Goal: Answer question/provide support: Share knowledge or assist other users

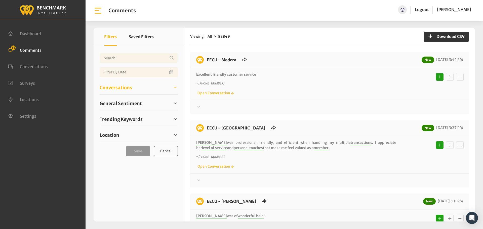
click at [112, 87] on span "Conversations" at bounding box center [116, 87] width 32 height 7
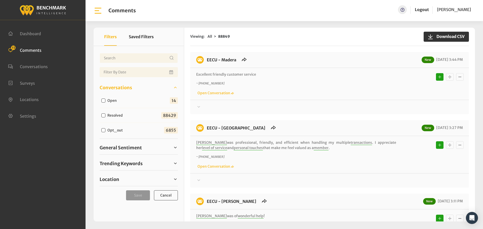
click at [112, 101] on label "Open" at bounding box center [113, 100] width 15 height 5
click at [105, 101] on input "Open" at bounding box center [103, 101] width 4 height 4
checkbox input "true"
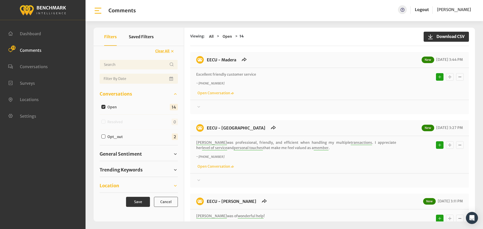
click at [120, 184] on link "Location" at bounding box center [139, 186] width 78 height 8
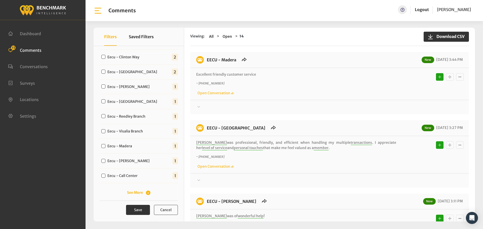
scroll to position [158, 0]
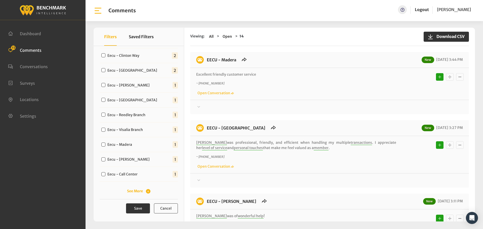
click at [129, 187] on div "Eecu - Barstow Branch 2 Eecu - [GEOGRAPHIC_DATA] 2 Eecu - [GEOGRAPHIC_DATA] 2 1…" at bounding box center [139, 113] width 78 height 165
click at [134, 191] on button "See More" at bounding box center [138, 191] width 23 height 5
click at [130, 188] on label "Eecu - Sanger Branch" at bounding box center [127, 189] width 42 height 5
click at [105, 188] on input "Eecu - Sanger Branch" at bounding box center [103, 189] width 4 height 4
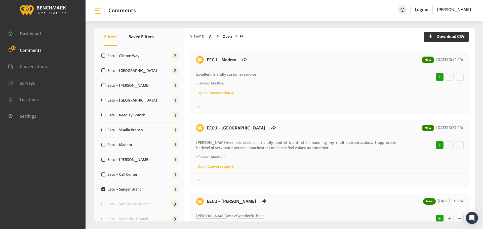
checkbox input "true"
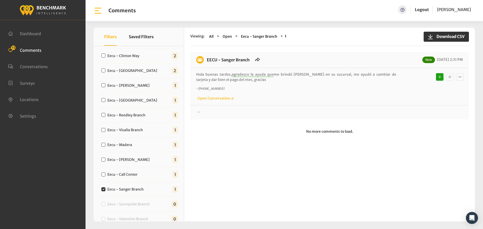
click at [240, 113] on div at bounding box center [329, 112] width 267 height 6
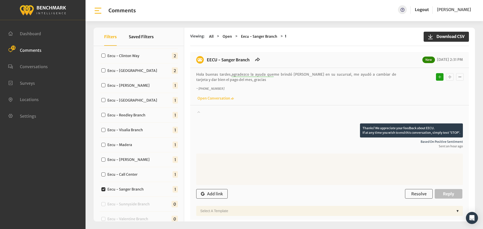
click at [256, 111] on div at bounding box center [329, 116] width 267 height 14
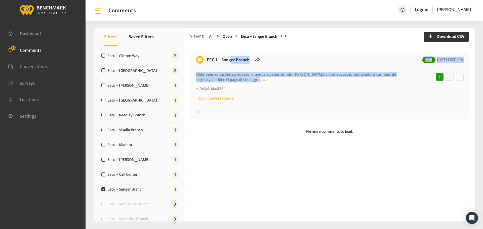
drag, startPoint x: 241, startPoint y: 81, endPoint x: 208, endPoint y: 63, distance: 37.3
click at [208, 63] on div "EECU - Sanger Branch New [DATE] 2:31 PM Hola buenas tardes, agradezco la ayuda …" at bounding box center [329, 85] width 279 height 67
copy div "EECU - Sanger Branch New [DATE] 2:31 PM Hola buenas tardes, agradezco la ayuda …"
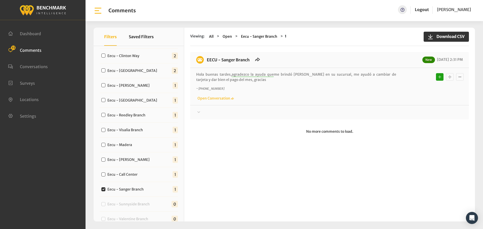
click at [409, 112] on div at bounding box center [329, 112] width 267 height 6
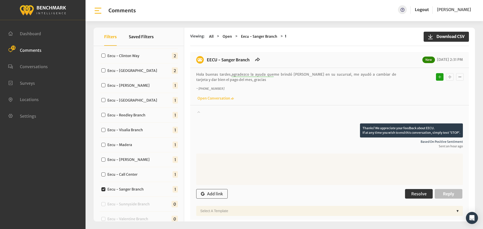
click at [430, 193] on button "Resolve" at bounding box center [419, 194] width 28 height 10
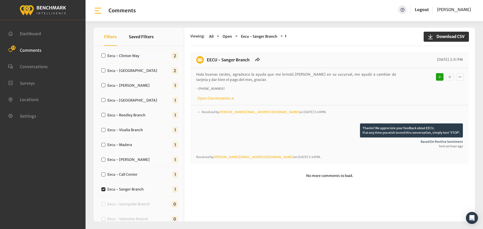
click at [141, 176] on div "Eecu - Call Center 1" at bounding box center [139, 174] width 78 height 15
click at [134, 176] on label "Eecu - Call Center" at bounding box center [124, 174] width 36 height 5
click at [105, 176] on input "Eecu - Call Center" at bounding box center [103, 175] width 4 height 4
checkbox input "true"
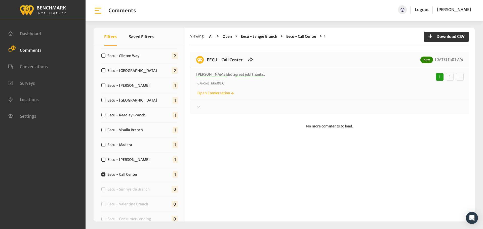
click at [230, 108] on div at bounding box center [329, 107] width 267 height 6
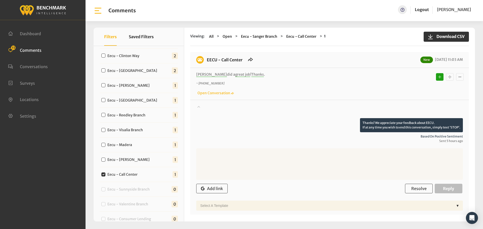
click at [244, 108] on div at bounding box center [329, 111] width 267 height 14
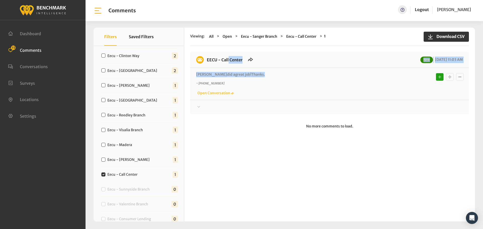
drag, startPoint x: 252, startPoint y: 72, endPoint x: 207, endPoint y: 61, distance: 46.7
click at [207, 61] on div "EECU - Call Center New [DATE] 11:03 AM [PERSON_NAME] did a great job ! Thanks .…" at bounding box center [329, 83] width 279 height 62
copy div "EECU - Call Center New [DATE] 11:03 AM [PERSON_NAME] did a great job ! Thanks ."
click at [387, 109] on div at bounding box center [329, 107] width 267 height 6
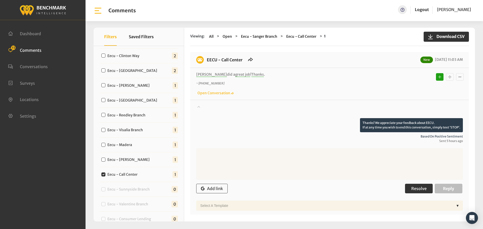
click at [413, 189] on span "Resolve" at bounding box center [418, 188] width 15 height 5
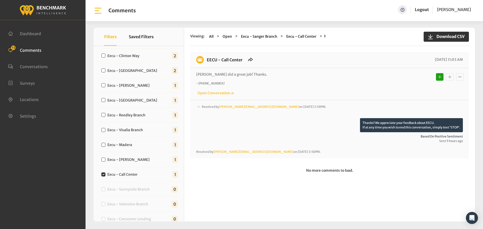
click at [121, 159] on label "Eecu - [PERSON_NAME]" at bounding box center [130, 159] width 48 height 5
click at [105, 159] on input "Eecu - [PERSON_NAME]" at bounding box center [103, 160] width 4 height 4
checkbox input "true"
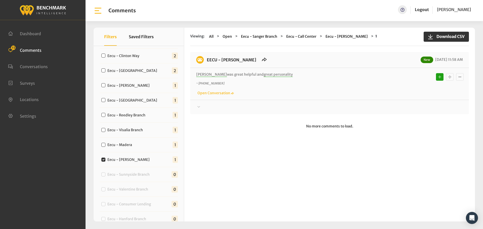
click at [282, 103] on div "Thanks! We appreciate your feedback about EECU. If at any time you wish to end …" at bounding box center [329, 105] width 279 height 10
click at [283, 108] on div at bounding box center [329, 107] width 267 height 6
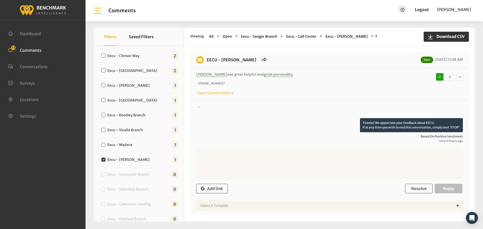
click at [290, 108] on div at bounding box center [329, 111] width 267 height 14
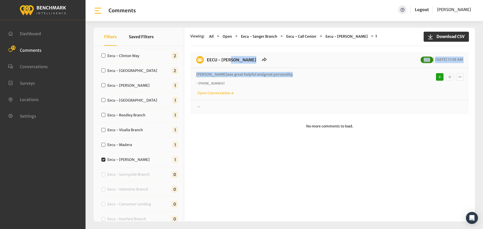
drag, startPoint x: 267, startPoint y: 74, endPoint x: 206, endPoint y: 62, distance: 61.4
click at [206, 62] on div "EECU - [PERSON_NAME] New [DATE] 11:58 AM [PERSON_NAME] was great helpful and gr…" at bounding box center [329, 83] width 279 height 62
copy div "EECU - [PERSON_NAME] New [DATE] 11:58 AM [PERSON_NAME] was great helpful and gr…"
click at [429, 104] on div "Thanks! We appreciate your feedback about EECU. If at any time you wish to end …" at bounding box center [329, 105] width 279 height 10
click at [428, 107] on div at bounding box center [329, 107] width 267 height 6
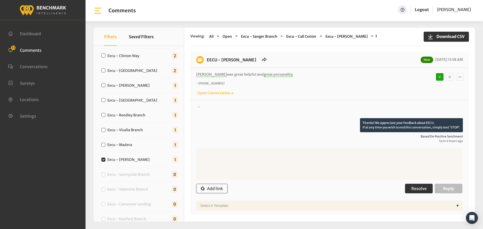
click at [422, 192] on button "Resolve" at bounding box center [419, 189] width 28 height 10
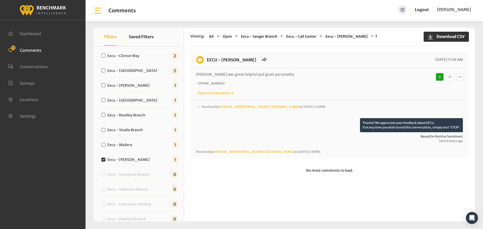
click at [125, 147] on label "Eecu - Madera" at bounding box center [121, 144] width 30 height 5
click at [105, 147] on input "Eecu - Madera" at bounding box center [103, 145] width 4 height 4
checkbox input "true"
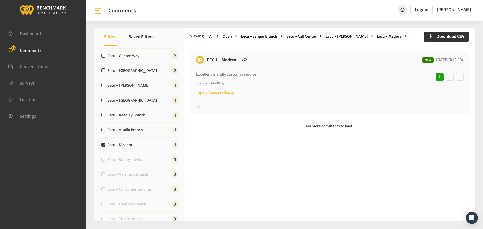
click at [265, 111] on div "EECU - Madera New [DATE] 3:44 PM Excellent friendly customer service ~ [PHONE_N…" at bounding box center [329, 83] width 279 height 62
click at [266, 106] on div at bounding box center [329, 107] width 267 height 6
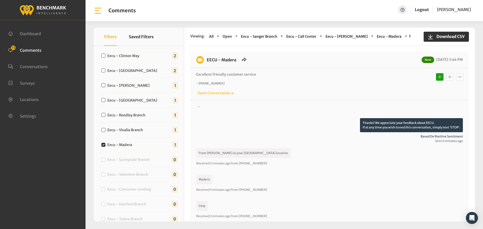
click at [274, 107] on div at bounding box center [329, 111] width 267 height 14
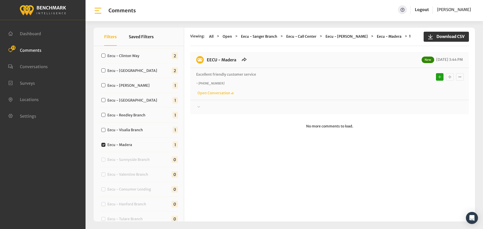
click at [273, 107] on div at bounding box center [329, 107] width 267 height 6
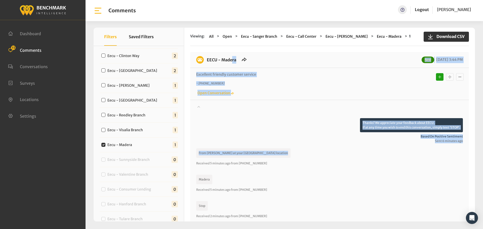
drag, startPoint x: 256, startPoint y: 158, endPoint x: 207, endPoint y: 59, distance: 110.6
click at [207, 59] on div "EECU - Madera New [DATE] 3:44 PM Excellent friendly customer service ~ [PHONE_N…" at bounding box center [329, 161] width 279 height 219
copy div "EECU - Madera New [DATE] 3:44 PM Excellent friendly customer service ~ [PHONE_N…"
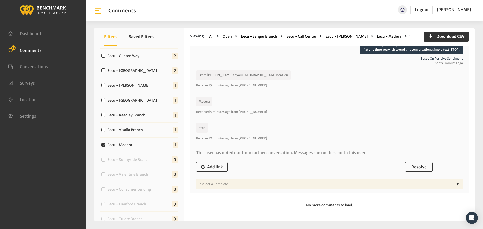
click at [417, 174] on div "Add link Resolve Reply" at bounding box center [329, 167] width 267 height 15
click at [414, 166] on span "Resolve" at bounding box center [418, 167] width 15 height 5
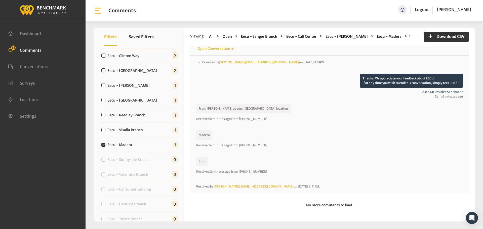
click at [127, 129] on label "Eecu - Visalia Branch" at bounding box center [126, 130] width 41 height 5
click at [105, 129] on input "Eecu - Visalia Branch" at bounding box center [103, 130] width 4 height 4
checkbox input "true"
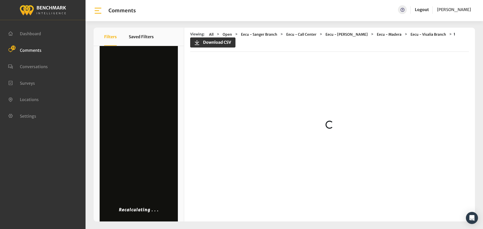
scroll to position [0, 0]
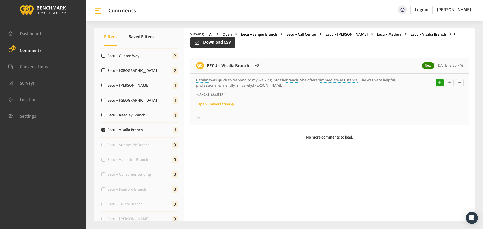
click at [241, 115] on div at bounding box center [329, 118] width 267 height 6
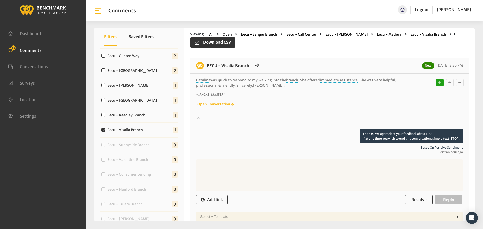
click at [260, 119] on div at bounding box center [329, 122] width 267 height 14
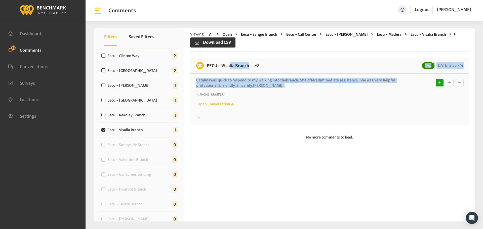
drag, startPoint x: 278, startPoint y: 86, endPoint x: 206, endPoint y: 66, distance: 74.5
click at [206, 66] on div "EECU - Visalia Branch New [DATE] 2:35 PM [PERSON_NAME] was quick to respond to …" at bounding box center [329, 91] width 279 height 67
copy div "EECU - Visalia Branch New [DATE] 2:35 PM [PERSON_NAME] was quick to respond to …"
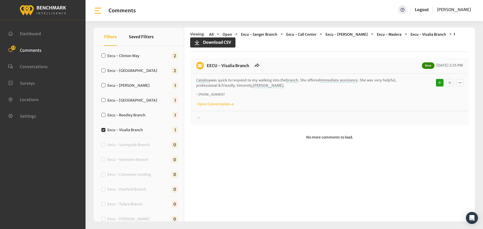
click at [404, 116] on div at bounding box center [329, 118] width 267 height 6
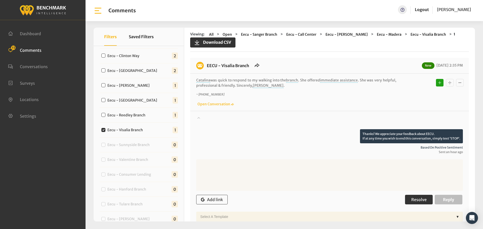
click at [421, 197] on button "Resolve" at bounding box center [419, 200] width 28 height 10
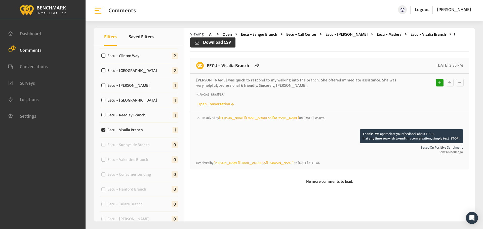
click at [140, 118] on div "Eecu - Reedley Branch 1" at bounding box center [139, 115] width 78 height 15
click at [140, 116] on label "Eecu - Reedley Branch" at bounding box center [128, 115] width 44 height 5
click at [105, 116] on input "Eecu - Reedley Branch" at bounding box center [103, 115] width 4 height 4
checkbox input "true"
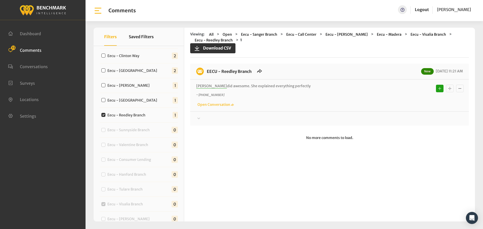
click at [262, 125] on div "EECU - Reedley Branch New [DATE] 11:21 AM [PERSON_NAME] did awesome. She explai…" at bounding box center [329, 95] width 279 height 62
click at [273, 117] on div at bounding box center [329, 119] width 267 height 6
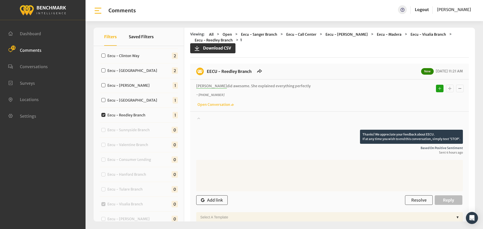
click at [284, 119] on div at bounding box center [329, 123] width 267 height 14
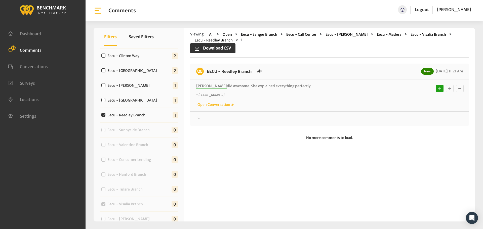
drag, startPoint x: 292, startPoint y: 86, endPoint x: 205, endPoint y: 72, distance: 88.1
click at [205, 72] on div "EECU - Reedley Branch New [DATE] 11:21 AM [PERSON_NAME] did awesome. She explai…" at bounding box center [329, 95] width 279 height 62
copy div "EECU - [GEOGRAPHIC_DATA] New [DATE] 11:21 AM [PERSON_NAME] did awesome. She exp…"
drag, startPoint x: 406, startPoint y: 117, endPoint x: 407, endPoint y: 122, distance: 4.6
click at [406, 117] on div at bounding box center [329, 119] width 267 height 6
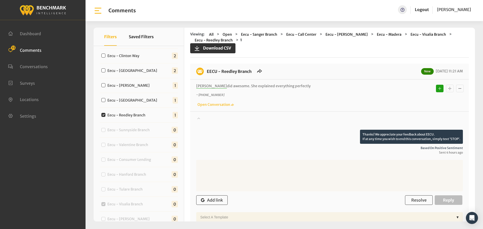
click at [418, 195] on div "Add link Resolve Reply" at bounding box center [329, 200] width 267 height 15
click at [417, 196] on button "Resolve" at bounding box center [419, 201] width 28 height 10
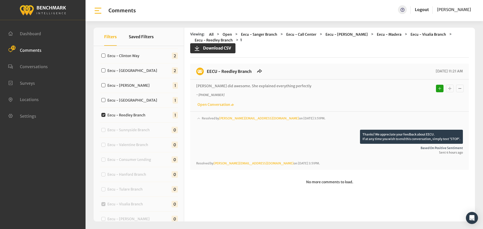
scroll to position [108, 0]
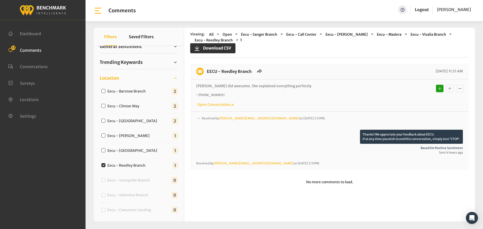
click at [141, 152] on label "Eecu - [GEOGRAPHIC_DATA]" at bounding box center [134, 150] width 56 height 5
click at [105, 152] on input "Eecu - [GEOGRAPHIC_DATA]" at bounding box center [103, 150] width 4 height 4
checkbox input "true"
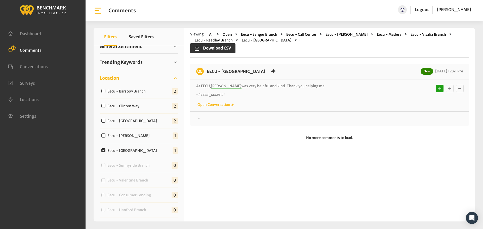
click at [223, 123] on div "EECU - [GEOGRAPHIC_DATA] New [DATE] 12:41 PM At [GEOGRAPHIC_DATA], [PERSON_NAME…" at bounding box center [329, 95] width 279 height 62
click at [236, 121] on div at bounding box center [329, 119] width 267 height 6
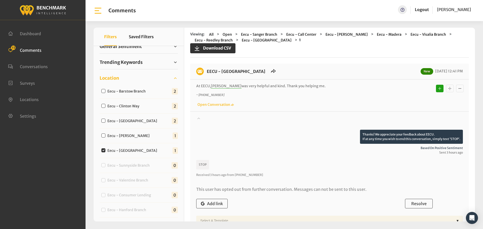
click at [241, 121] on div at bounding box center [329, 123] width 267 height 14
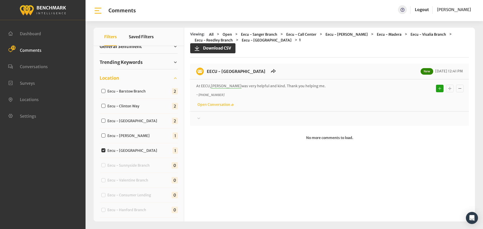
drag, startPoint x: 310, startPoint y: 86, endPoint x: 208, endPoint y: 74, distance: 102.6
click at [208, 74] on div "EECU - [GEOGRAPHIC_DATA] New [DATE] 12:41 PM At [GEOGRAPHIC_DATA], [PERSON_NAME…" at bounding box center [329, 95] width 279 height 62
copy div "EECU - [GEOGRAPHIC_DATA] New [DATE] 12:41 PM At [GEOGRAPHIC_DATA], [PERSON_NAME…"
drag, startPoint x: 441, startPoint y: 115, endPoint x: 438, endPoint y: 120, distance: 5.5
click at [441, 115] on div "Thanks! We appreciate your feedback about EECU. If at any time you wish to end …" at bounding box center [329, 116] width 279 height 10
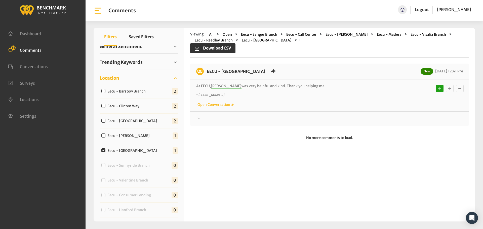
click at [437, 122] on div "EECU - [GEOGRAPHIC_DATA] New [DATE] 12:41 PM At [GEOGRAPHIC_DATA], [PERSON_NAME…" at bounding box center [329, 95] width 279 height 62
click at [420, 118] on div at bounding box center [329, 119] width 267 height 6
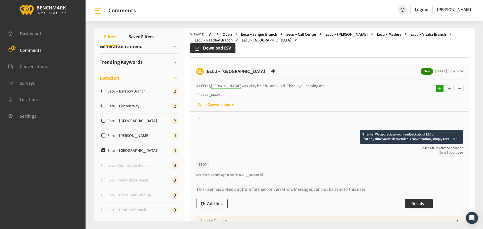
click at [430, 200] on div "Resolve Reply" at bounding box center [434, 204] width 58 height 10
click at [430, 200] on button "Resolve" at bounding box center [419, 204] width 28 height 10
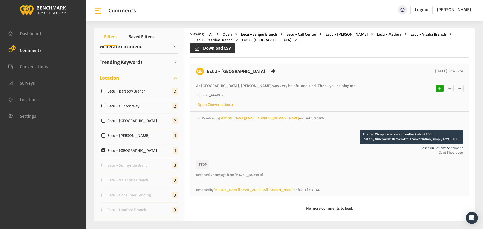
click at [131, 135] on label "Eecu - [PERSON_NAME]" at bounding box center [130, 135] width 48 height 5
click at [105, 135] on input "Eecu - [PERSON_NAME]" at bounding box center [103, 136] width 4 height 4
checkbox input "true"
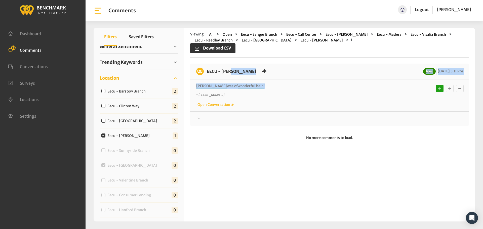
drag, startPoint x: 246, startPoint y: 86, endPoint x: 206, endPoint y: 70, distance: 42.6
click at [206, 70] on div "EECU - [PERSON_NAME] New [DATE] 3:11 PM [PERSON_NAME] was of wonderful help ! ~…" at bounding box center [329, 95] width 279 height 62
copy div "EECU - [PERSON_NAME] New [DATE] 3:11 PM [PERSON_NAME] was of wonderful help !"
click at [349, 119] on div at bounding box center [329, 119] width 267 height 6
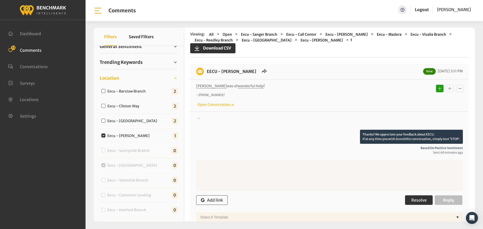
click at [406, 198] on button "Resolve" at bounding box center [419, 201] width 28 height 10
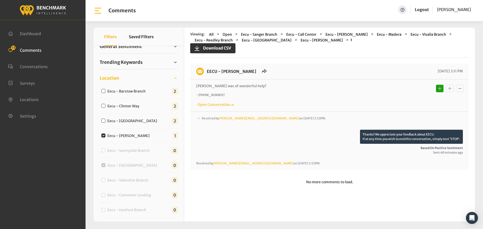
click at [130, 120] on label "Eecu - [GEOGRAPHIC_DATA]" at bounding box center [134, 121] width 56 height 5
click at [105, 120] on input "Eecu - [GEOGRAPHIC_DATA]" at bounding box center [103, 121] width 4 height 4
checkbox input "true"
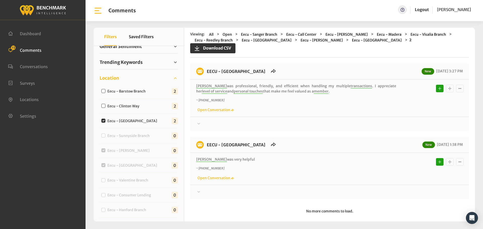
drag, startPoint x: 249, startPoint y: 158, endPoint x: 207, endPoint y: 77, distance: 91.5
click at [207, 77] on div "EECU - [GEOGRAPHIC_DATA] New [DATE] 3:27 PM [PERSON_NAME] was professional, fri…" at bounding box center [329, 132] width 279 height 136
copy div "EECU - [GEOGRAPHIC_DATA] New [DATE] 3:27 PM [PERSON_NAME] was professional, fri…"
click at [387, 122] on div at bounding box center [329, 124] width 267 height 6
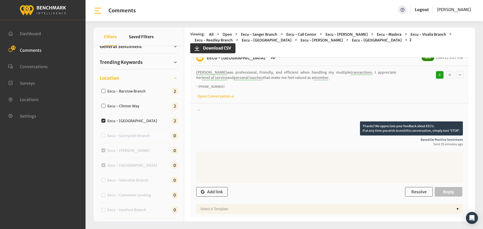
scroll to position [50, 0]
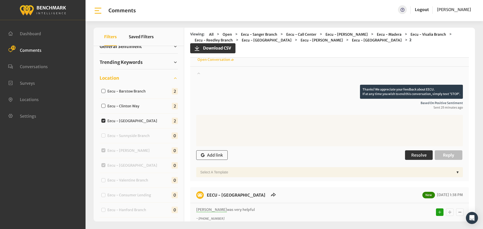
click at [416, 156] on span "Resolve" at bounding box center [418, 155] width 15 height 5
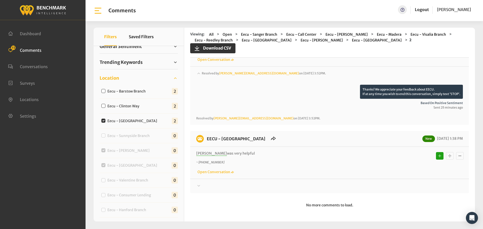
click at [383, 184] on div at bounding box center [329, 186] width 267 height 6
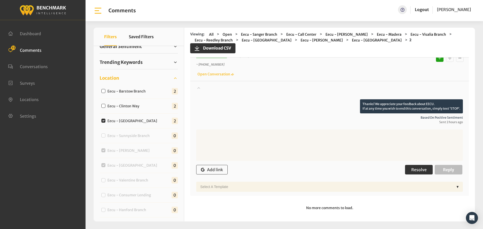
click at [411, 168] on span "Resolve" at bounding box center [418, 169] width 15 height 5
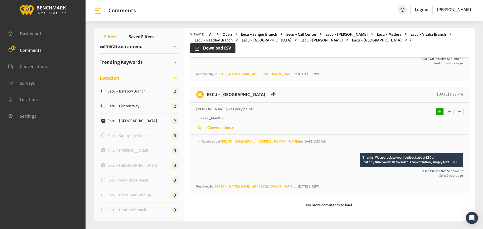
click at [132, 107] on label "Eecu - Clinton Way" at bounding box center [125, 106] width 38 height 5
click at [105, 107] on input "Eecu - Clinton Way" at bounding box center [103, 106] width 4 height 4
checkbox input "true"
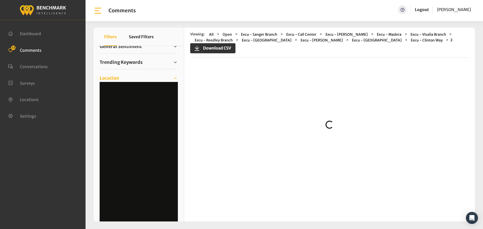
scroll to position [0, 0]
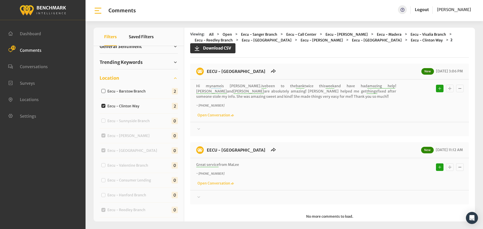
drag, startPoint x: 248, startPoint y: 165, endPoint x: 207, endPoint y: 71, distance: 102.6
click at [207, 71] on div "EECU - [GEOGRAPHIC_DATA] New [DATE] 3:06 PM Hi my name is [PERSON_NAME]. Ive be…" at bounding box center [329, 134] width 279 height 141
copy div "EECU - [GEOGRAPHIC_DATA] New [DATE] 3:06 PM Hi my name is [PERSON_NAME]. Ive be…"
click at [394, 129] on div at bounding box center [329, 129] width 267 height 6
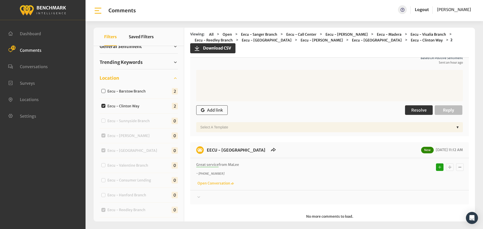
click at [418, 107] on button "Resolve" at bounding box center [419, 110] width 28 height 10
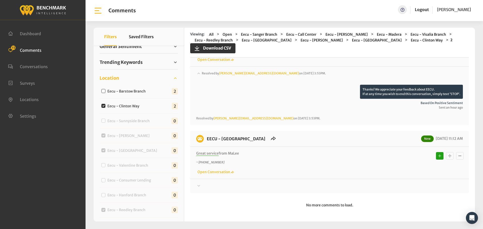
click at [408, 184] on div at bounding box center [329, 186] width 267 height 6
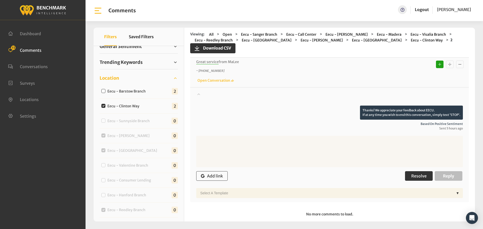
click at [413, 178] on span "Resolve" at bounding box center [418, 176] width 15 height 5
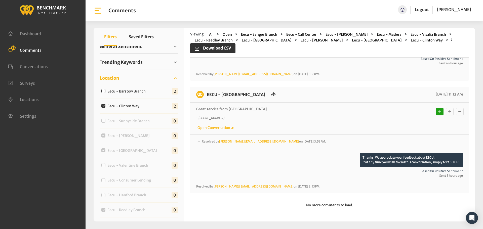
scroll to position [100, 0]
click at [139, 93] on label "Eecu - Barstow Branch" at bounding box center [128, 91] width 44 height 5
click at [105, 93] on input "Eecu - Barstow Branch" at bounding box center [103, 91] width 4 height 4
checkbox input "true"
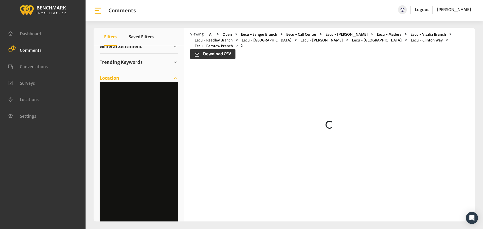
scroll to position [0, 0]
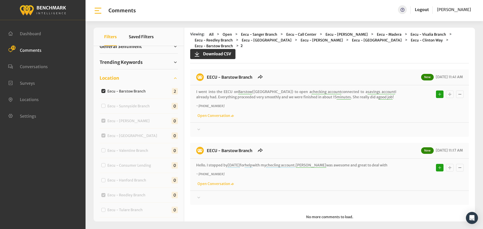
drag, startPoint x: 381, startPoint y: 163, endPoint x: 208, endPoint y: 79, distance: 192.5
click at [208, 79] on div "EECU - Barstow Branch New [DATE] 11:41 AM I went into the EECU on Barstow ([GEO…" at bounding box center [329, 137] width 279 height 136
click at [385, 129] on div at bounding box center [329, 130] width 267 height 6
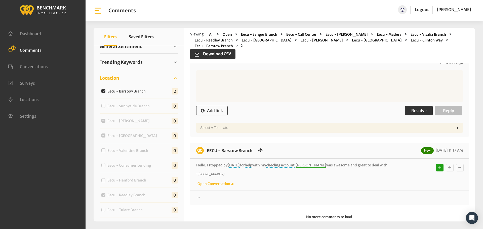
click at [411, 111] on span "Resolve" at bounding box center [418, 110] width 15 height 5
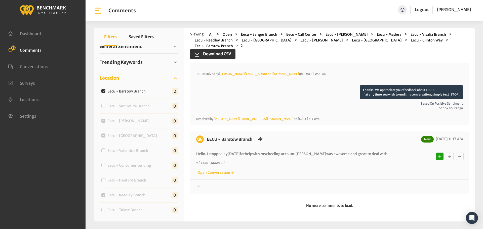
click at [390, 184] on div at bounding box center [329, 187] width 267 height 6
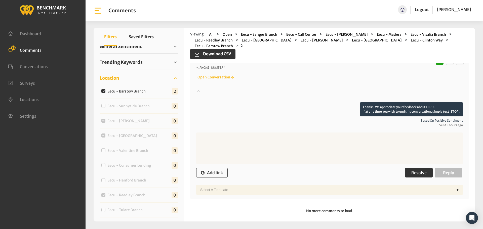
click at [405, 171] on button "Resolve" at bounding box center [419, 173] width 28 height 10
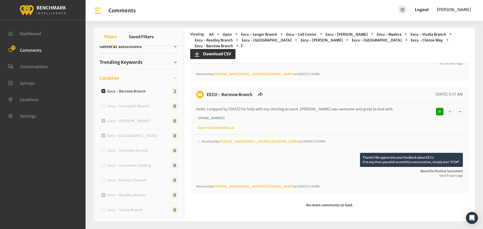
scroll to position [100, 0]
click at [135, 92] on label "Eecu - Barstow Branch" at bounding box center [128, 91] width 44 height 5
click at [105, 92] on input "Eecu - Barstow Branch" at bounding box center [103, 91] width 4 height 4
checkbox input "false"
